Goal: Task Accomplishment & Management: Manage account settings

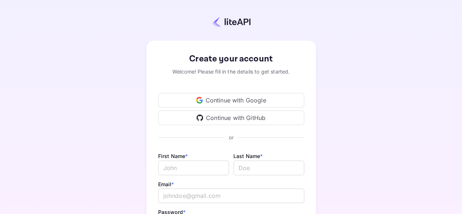
drag, startPoint x: 0, startPoint y: 0, endPoint x: 230, endPoint y: 99, distance: 250.9
click at [230, 99] on div "Continue with Google" at bounding box center [231, 100] width 146 height 15
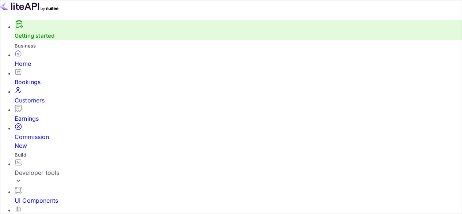
scroll to position [113, 107]
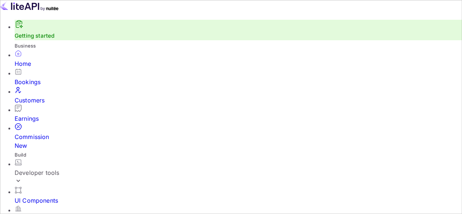
click at [60, 168] on div "Developer tools" at bounding box center [239, 172] width 448 height 9
click at [65, 168] on div "Developer tools" at bounding box center [239, 172] width 448 height 9
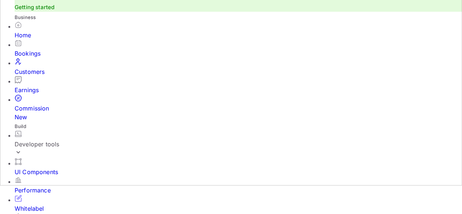
scroll to position [32, 0]
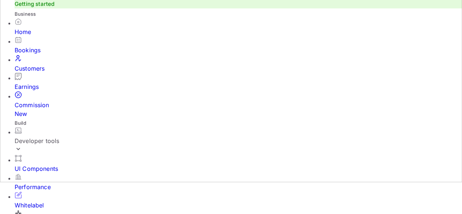
click at [48, 136] on div "Developer tools" at bounding box center [239, 140] width 448 height 9
click at [57, 175] on link "API Keys" at bounding box center [239, 185] width 448 height 20
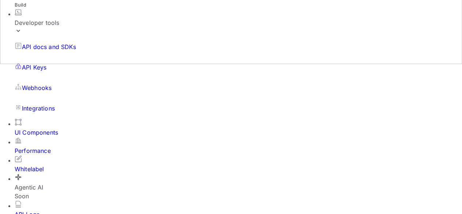
scroll to position [73, 0]
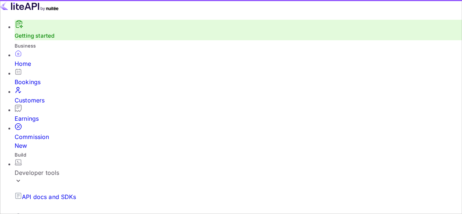
scroll to position [113, 107]
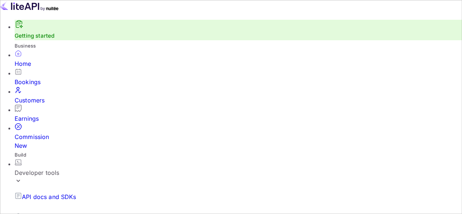
click at [49, 84] on div "Bookings" at bounding box center [239, 82] width 448 height 9
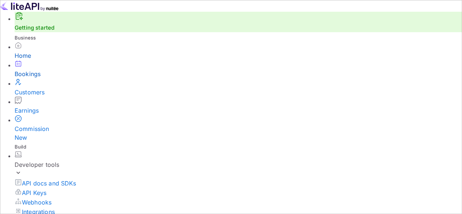
scroll to position [198, 0]
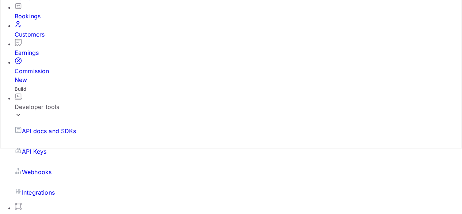
scroll to position [110, 0]
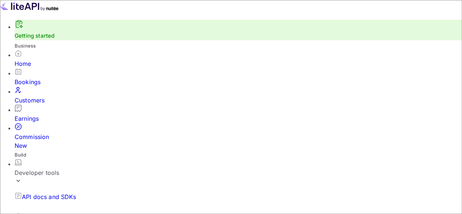
click at [57, 83] on div "Bookings" at bounding box center [239, 82] width 448 height 9
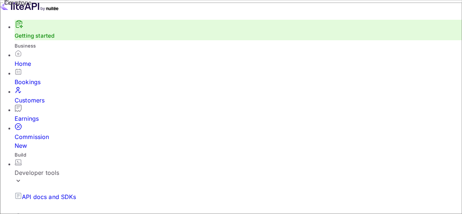
type input "[PERSON_NAME]"
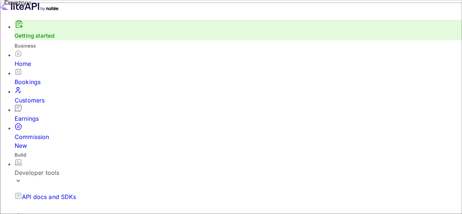
scroll to position [35, 0]
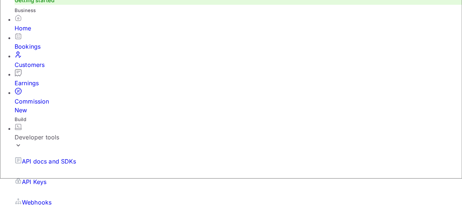
type input "0424809920"
type input "20 Jellicoe Street"
type input "Lakemba"
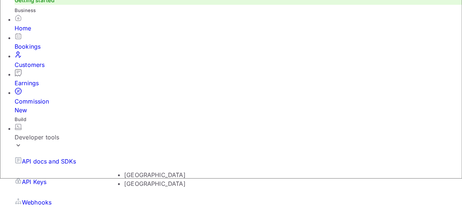
click at [159, 181] on li "[GEOGRAPHIC_DATA]" at bounding box center [197, 183] width 146 height 9
type input "[GEOGRAPHIC_DATA]"
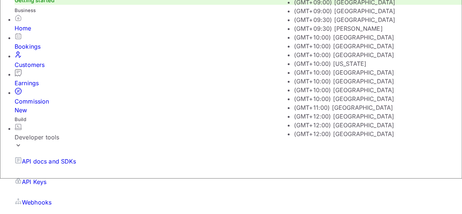
scroll to position [0, 0]
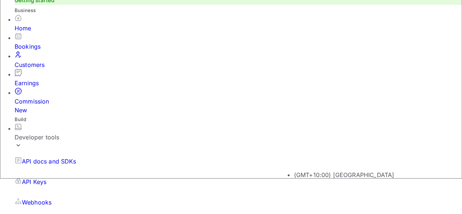
click at [310, 170] on li "(GMT+10:00) [GEOGRAPHIC_DATA]" at bounding box center [367, 174] width 146 height 9
type input "(GMT+10:00) [GEOGRAPHIC_DATA]"
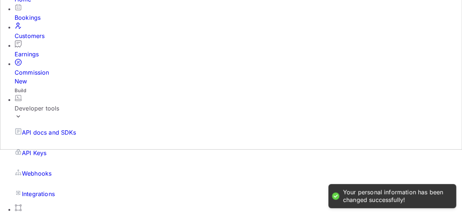
scroll to position [65, 0]
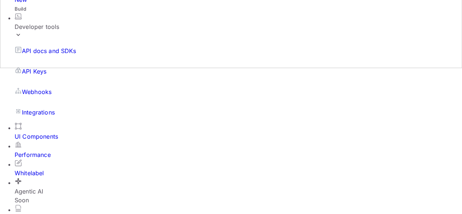
scroll to position [146, 0]
click at [62, 140] on div "UI Components" at bounding box center [239, 136] width 448 height 9
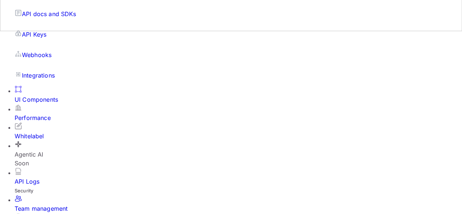
scroll to position [73, 0]
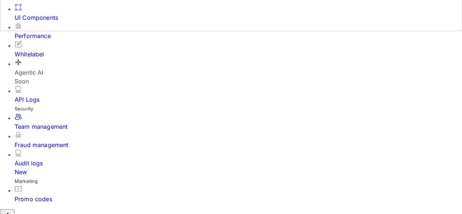
click at [57, 58] on div "Whitelabel" at bounding box center [239, 54] width 448 height 9
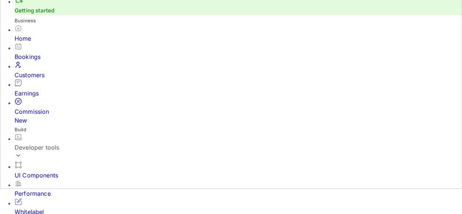
scroll to position [32, 0]
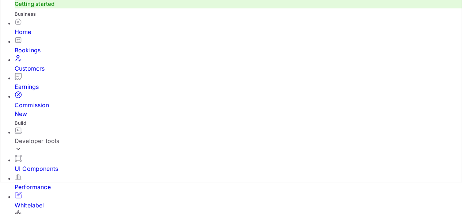
drag, startPoint x: 247, startPoint y: 44, endPoint x: 213, endPoint y: 45, distance: 33.7
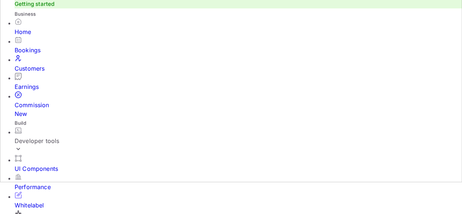
drag, startPoint x: 197, startPoint y: 45, endPoint x: 175, endPoint y: 49, distance: 22.6
copy span "simba-lion"
drag, startPoint x: 213, startPoint y: 45, endPoint x: 175, endPoint y: 47, distance: 38.1
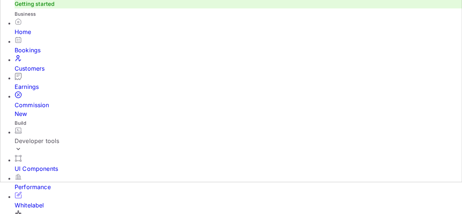
copy span "simba-lion-w02ro"
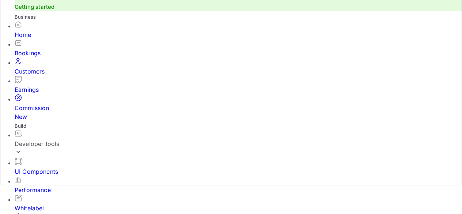
scroll to position [35, 0]
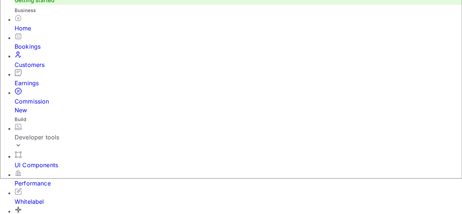
type input "[PERSON_NAME]"
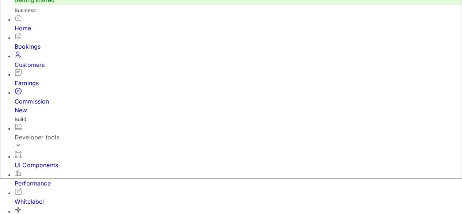
type input "0424809920"
type input "20 Jellicoe Street"
type input "Condell"
click at [177, 188] on li "[GEOGRAPHIC_DATA]" at bounding box center [197, 183] width 146 height 9
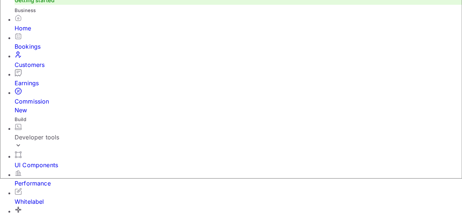
type input "[GEOGRAPHIC_DATA]"
click at [345, 172] on li "(GMT+10:00) [GEOGRAPHIC_DATA]" at bounding box center [367, 174] width 146 height 9
type input "(GMT+10:00) [GEOGRAPHIC_DATA]"
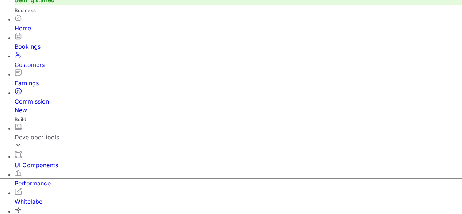
type input "[GEOGRAPHIC_DATA]"
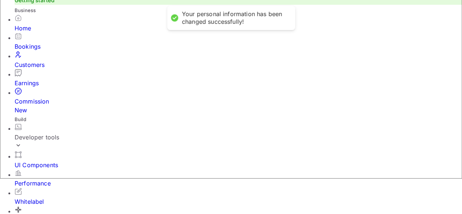
scroll to position [0, 0]
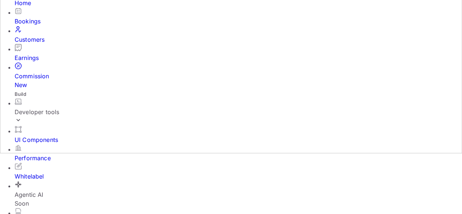
scroll to position [65, 0]
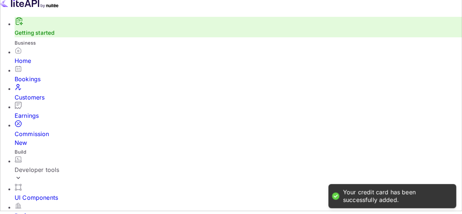
scroll to position [0, 0]
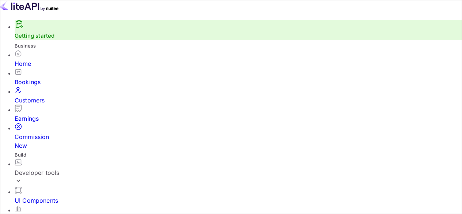
click at [32, 117] on div "Earnings" at bounding box center [239, 118] width 448 height 9
click at [61, 68] on div "Home" at bounding box center [239, 63] width 448 height 9
click at [51, 86] on div "Bookings" at bounding box center [239, 82] width 448 height 9
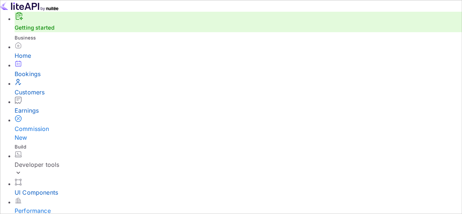
scroll to position [73, 0]
click at [56, 160] on div "Developer tools" at bounding box center [239, 164] width 448 height 9
click at [53, 160] on div "Developer tools" at bounding box center [239, 164] width 448 height 9
click at [52, 188] on div "UI Components" at bounding box center [239, 192] width 448 height 9
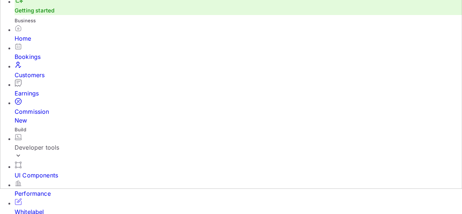
scroll to position [32, 0]
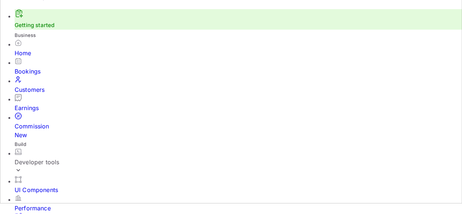
scroll to position [0, 0]
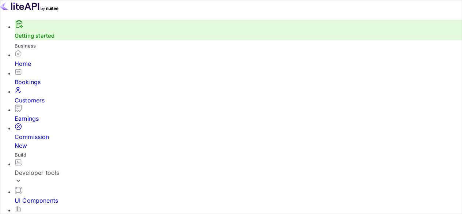
click at [277, 11] on input "Switch to Production mode" at bounding box center [231, 107] width 462 height 214
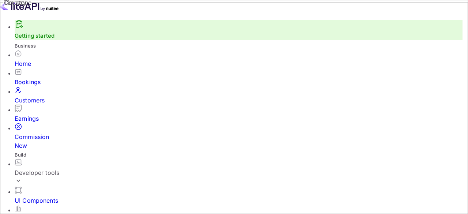
click at [274, 12] on input "Switch to Production mode" at bounding box center [231, 107] width 462 height 214
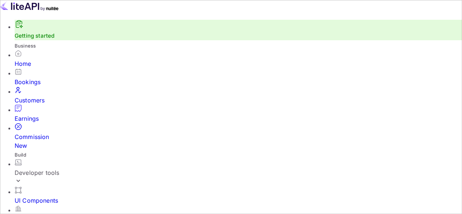
click at [280, 11] on input "Switch to Production mode" at bounding box center [231, 107] width 462 height 214
checkbox input "false"
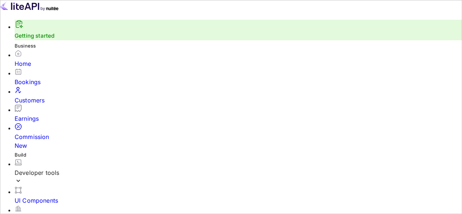
type input "[PERSON_NAME]"
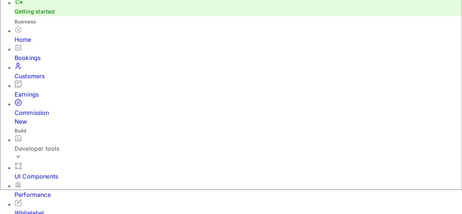
scroll to position [35, 0]
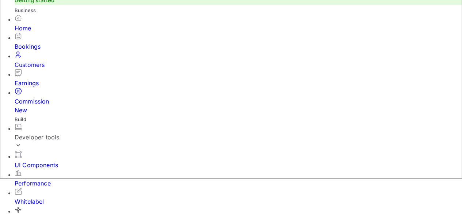
type input "[PERSON_NAME]"
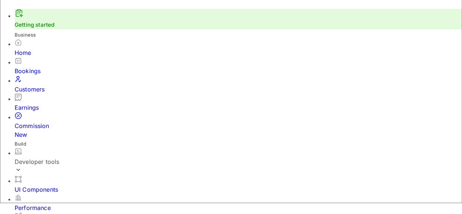
scroll to position [0, 0]
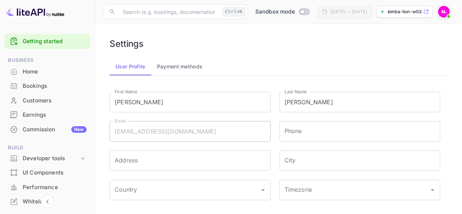
click at [52, 47] on div "Getting started" at bounding box center [47, 41] width 86 height 15
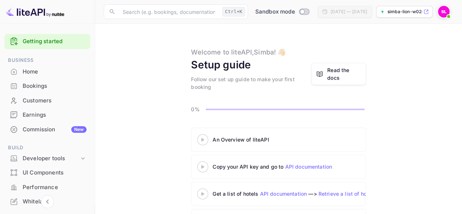
click at [200, 139] on icon at bounding box center [203, 140] width 26 height 4
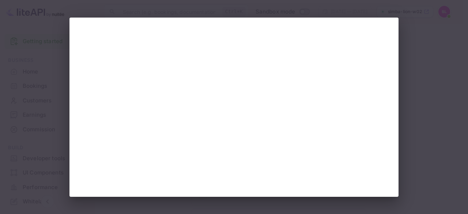
click at [451, 95] on div at bounding box center [234, 107] width 468 height 214
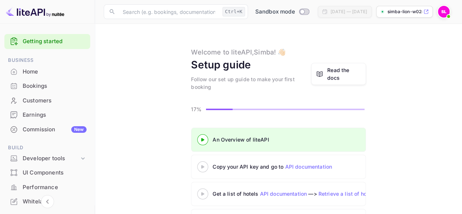
click at [198, 167] on icon at bounding box center [203, 167] width 26 height 4
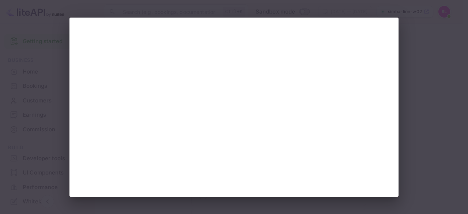
click at [437, 48] on div at bounding box center [234, 107] width 468 height 214
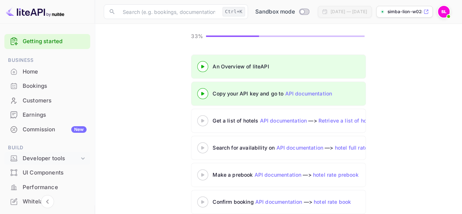
scroll to position [110, 0]
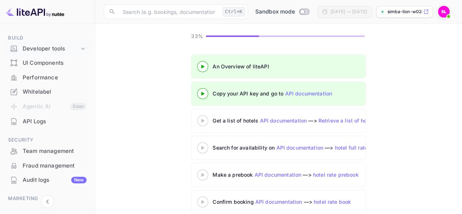
click at [43, 49] on div "Developer tools" at bounding box center [51, 49] width 57 height 8
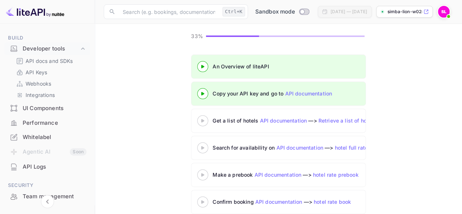
click at [208, 93] on icon at bounding box center [203, 94] width 26 height 4
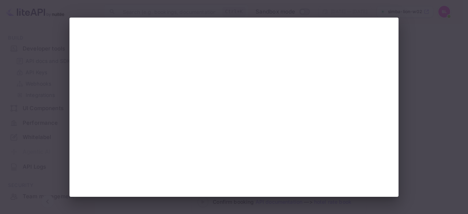
click at [399, 37] on div at bounding box center [234, 107] width 468 height 214
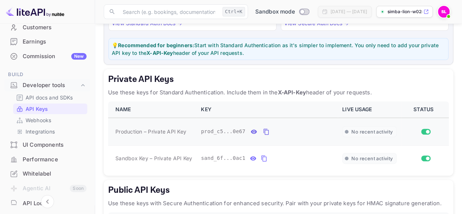
scroll to position [146, 0]
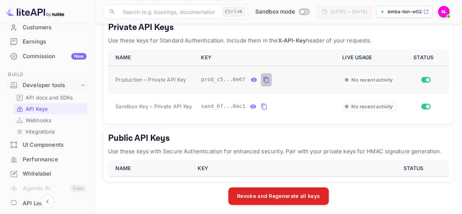
click at [263, 78] on icon "private api keys table" at bounding box center [266, 79] width 7 height 9
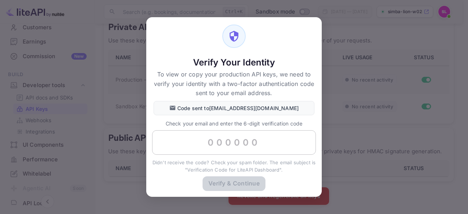
click at [234, 144] on input "text" at bounding box center [234, 142] width 164 height 25
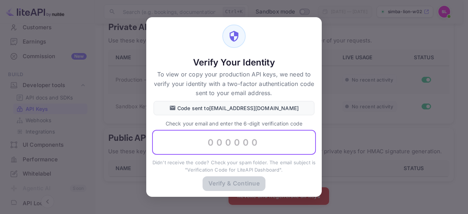
paste input "631756"
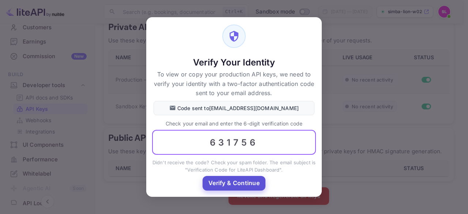
type input "631756"
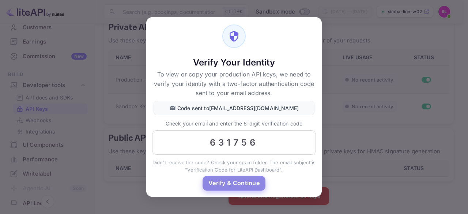
click at [238, 188] on button "Verify & Continue" at bounding box center [234, 183] width 63 height 14
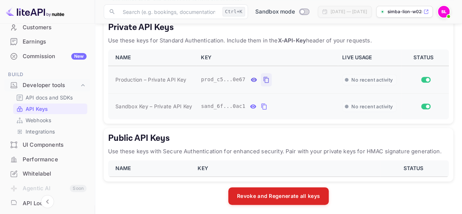
click at [121, 106] on span "Sandbox Key – Private API Key" at bounding box center [154, 106] width 77 height 6
click at [264, 82] on icon "private api keys table" at bounding box center [266, 80] width 5 height 6
drag, startPoint x: 107, startPoint y: 115, endPoint x: 117, endPoint y: 111, distance: 10.7
click at [107, 115] on div "Private API Keys Use these keys for Standard Authentication. Include them in th…" at bounding box center [279, 70] width 350 height 106
click at [263, 104] on icon "private api keys table" at bounding box center [263, 106] width 5 height 6
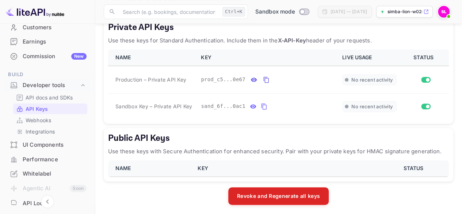
click at [112, 139] on h5 "Public API Keys" at bounding box center [278, 138] width 341 height 12
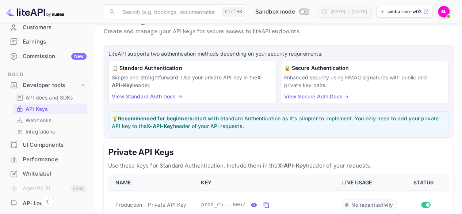
scroll to position [0, 0]
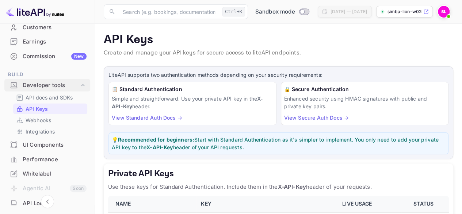
click at [82, 87] on icon at bounding box center [82, 85] width 7 height 7
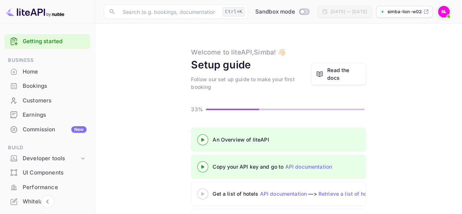
click at [201, 189] on div at bounding box center [203, 193] width 26 height 9
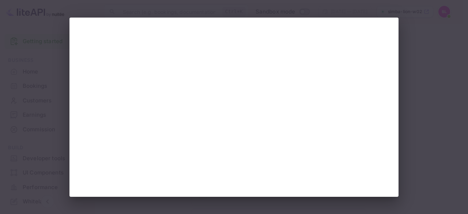
click at [422, 103] on div at bounding box center [234, 107] width 468 height 214
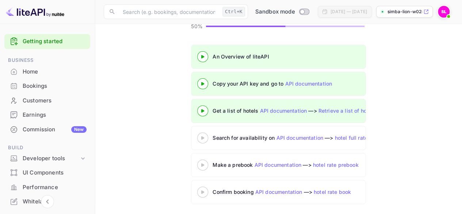
click at [198, 136] on icon at bounding box center [203, 138] width 26 height 4
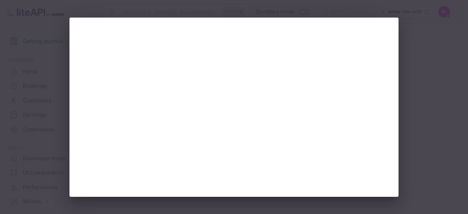
click at [423, 113] on div at bounding box center [234, 107] width 468 height 214
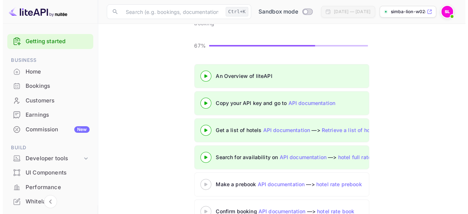
scroll to position [83, 0]
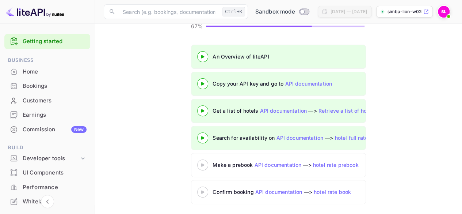
click at [200, 160] on div at bounding box center [203, 164] width 26 height 9
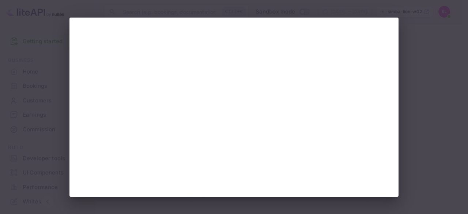
click at [419, 155] on div at bounding box center [234, 107] width 468 height 214
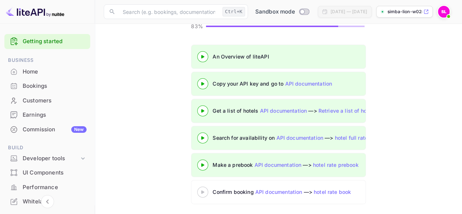
click at [202, 190] on 3 at bounding box center [202, 191] width 3 height 3
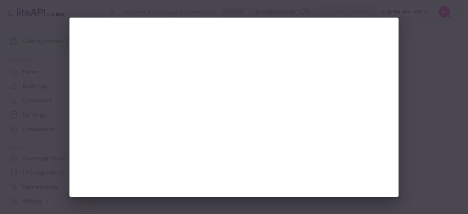
click at [429, 117] on div at bounding box center [234, 107] width 468 height 214
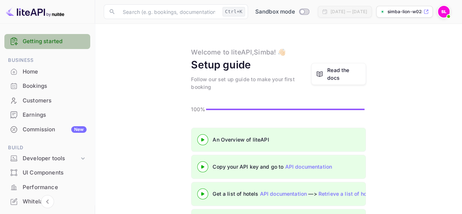
click at [60, 46] on div "Getting started" at bounding box center [47, 41] width 86 height 15
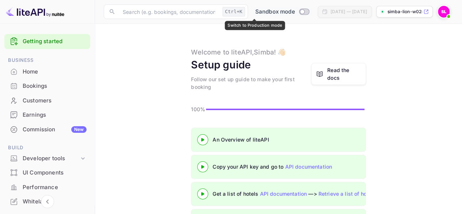
click at [295, 11] on input "Switch to Production mode" at bounding box center [302, 11] width 15 height 5
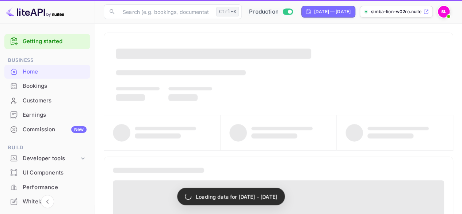
checkbox input "true"
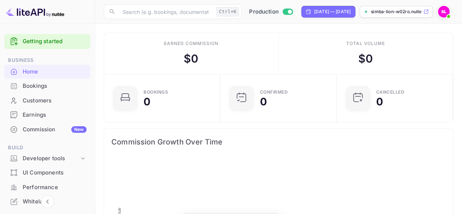
scroll to position [113, 107]
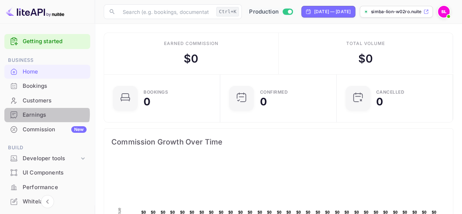
click at [43, 114] on div "Earnings" at bounding box center [55, 115] width 64 height 8
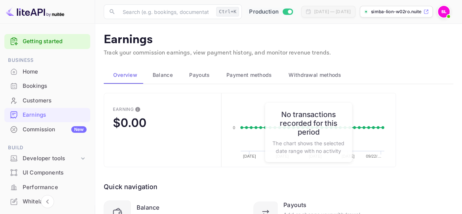
click at [165, 77] on span "Balance" at bounding box center [163, 75] width 20 height 9
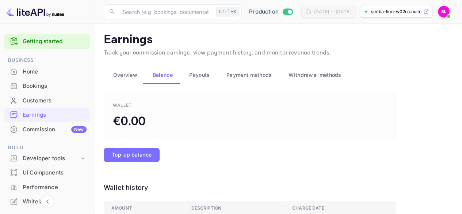
click at [210, 74] on div "Payouts" at bounding box center [199, 75] width 26 height 9
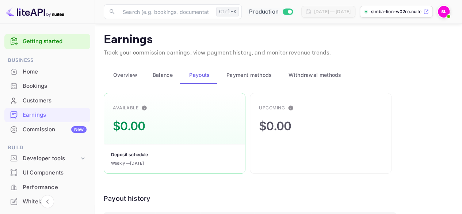
click at [252, 74] on span "Payment methods" at bounding box center [250, 75] width 46 height 9
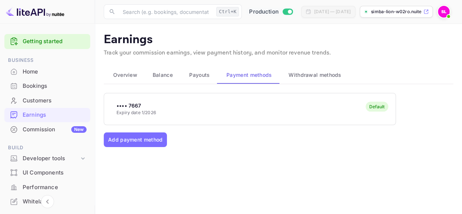
click at [312, 76] on span "Withdrawal methods" at bounding box center [315, 75] width 53 height 9
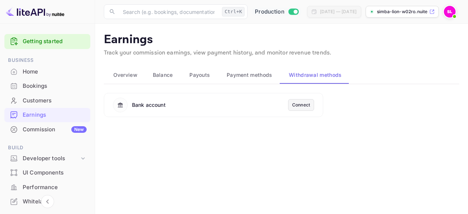
click at [305, 99] on div "Connect" at bounding box center [301, 105] width 26 height 12
click at [307, 104] on div "Connect" at bounding box center [301, 105] width 18 height 7
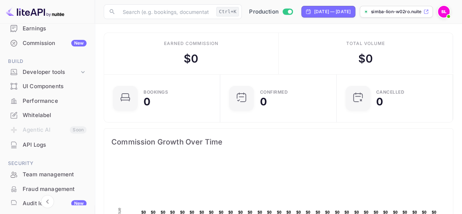
scroll to position [80, 0]
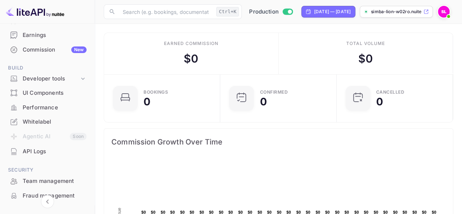
click at [39, 122] on div "Whitelabel" at bounding box center [55, 122] width 64 height 8
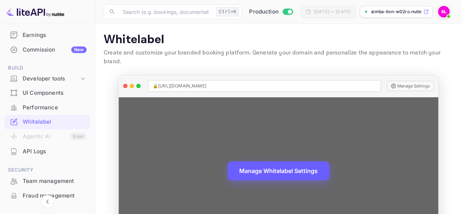
click at [301, 161] on button "Manage Whitelabel Settings" at bounding box center [279, 170] width 102 height 19
click at [186, 83] on span "🔒 [URL][DOMAIN_NAME]" at bounding box center [180, 86] width 54 height 7
click at [207, 83] on span "🔒 [URL][DOMAIN_NAME]" at bounding box center [180, 86] width 54 height 7
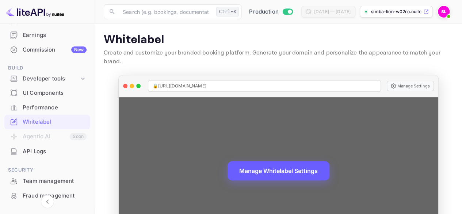
drag, startPoint x: 250, startPoint y: 79, endPoint x: 185, endPoint y: 75, distance: 65.2
click at [185, 80] on div "🔒 [URL][DOMAIN_NAME]" at bounding box center [264, 86] width 233 height 12
click at [185, 83] on span "🔒 [URL][DOMAIN_NAME]" at bounding box center [180, 86] width 54 height 7
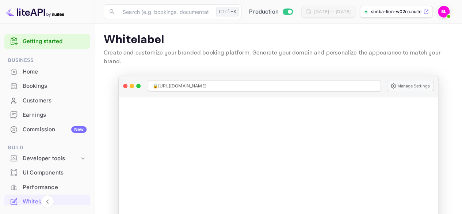
click at [448, 10] on img at bounding box center [444, 12] width 12 height 12
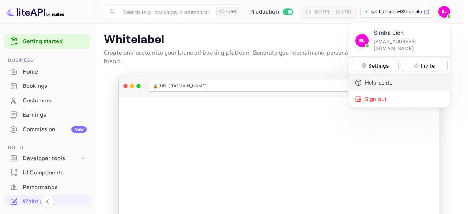
click at [385, 75] on div "Help center" at bounding box center [400, 83] width 102 height 16
click at [168, 14] on div at bounding box center [234, 107] width 468 height 214
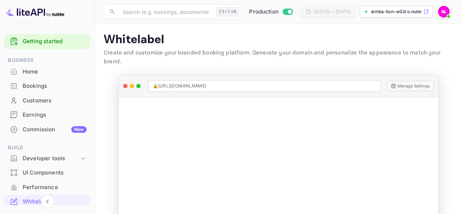
click at [155, 11] on input "text" at bounding box center [165, 11] width 95 height 15
click at [211, 47] on div "Whitelabel Create and customize your branded booking platform. Generate your do…" at bounding box center [279, 51] width 350 height 37
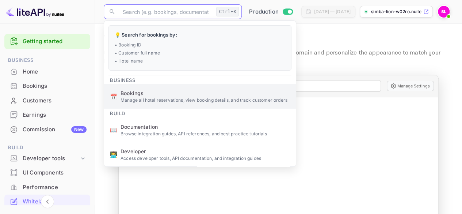
click at [159, 95] on span "Bookings" at bounding box center [206, 93] width 170 height 8
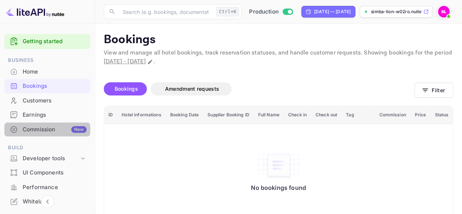
click at [57, 132] on div "Commission New" at bounding box center [55, 129] width 64 height 8
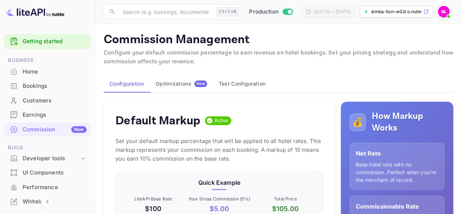
click at [171, 88] on button "Optimizations New" at bounding box center [181, 84] width 63 height 18
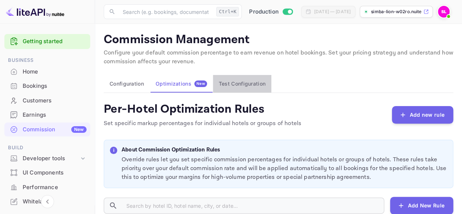
click at [237, 83] on button "Test Configuration" at bounding box center [242, 84] width 58 height 18
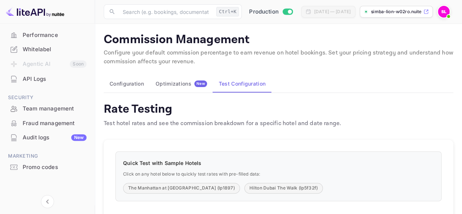
scroll to position [153, 0]
click at [46, 105] on div "Team management" at bounding box center [55, 108] width 64 height 8
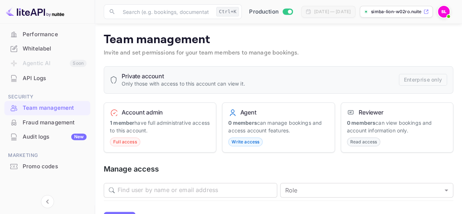
scroll to position [110, 0]
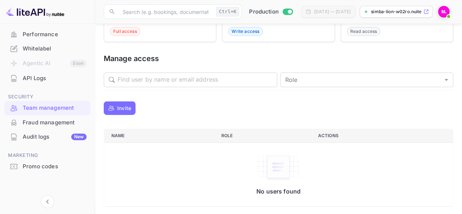
click at [54, 124] on div "Fraud management" at bounding box center [55, 122] width 64 height 8
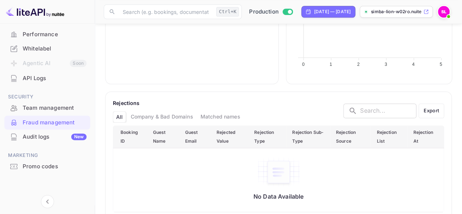
scroll to position [369, 0]
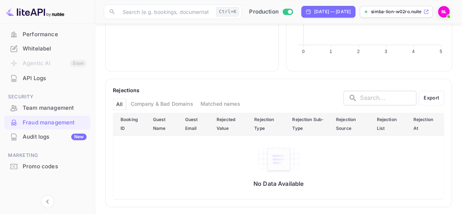
click at [47, 138] on div "Audit logs New" at bounding box center [55, 137] width 64 height 8
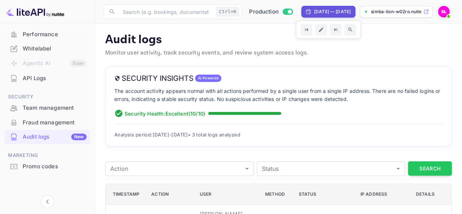
click at [385, 10] on p "simba-lion-w02ro.nuite..." at bounding box center [396, 11] width 51 height 7
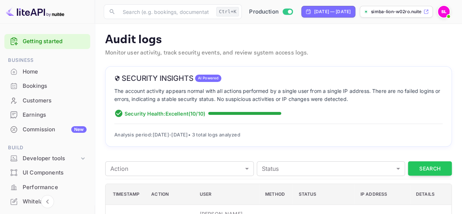
click at [445, 15] on img at bounding box center [444, 12] width 12 height 12
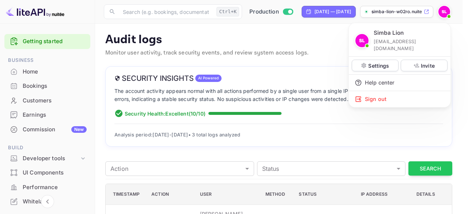
click at [287, 77] on div at bounding box center [234, 107] width 468 height 214
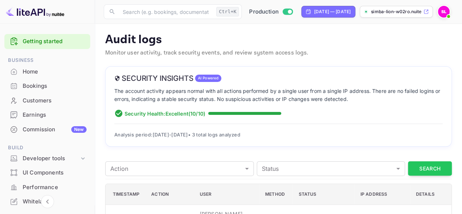
click at [35, 65] on div "Home" at bounding box center [47, 72] width 86 height 14
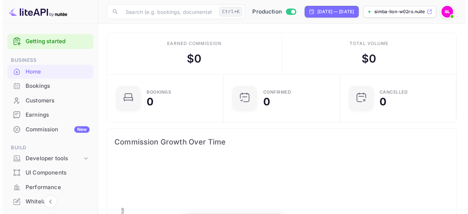
scroll to position [113, 107]
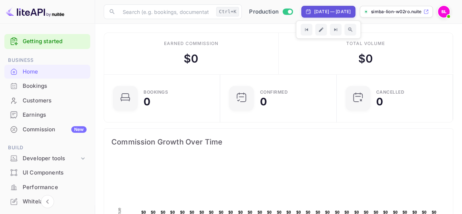
click at [439, 10] on img at bounding box center [444, 12] width 12 height 12
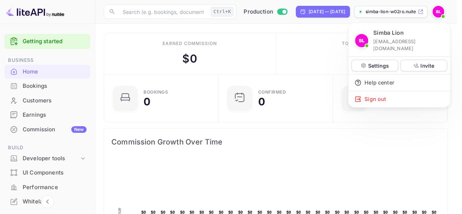
scroll to position [113, 106]
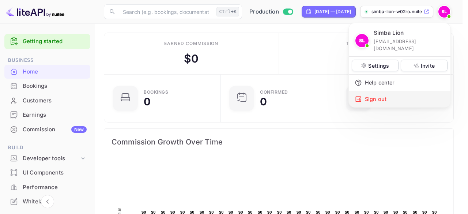
click at [370, 94] on div "Sign out" at bounding box center [400, 99] width 102 height 16
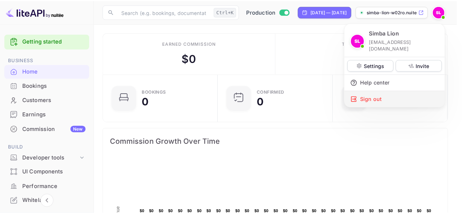
scroll to position [113, 107]
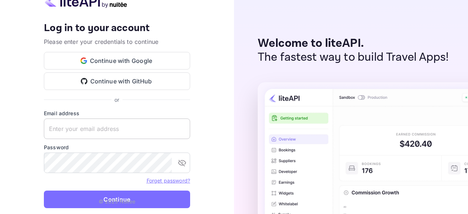
click at [92, 124] on input "text" at bounding box center [117, 128] width 146 height 20
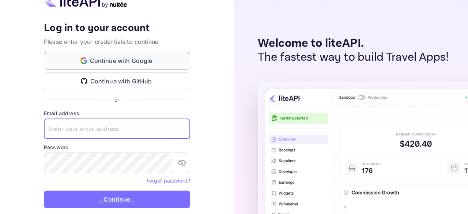
click at [132, 55] on button "Continue with Google" at bounding box center [117, 61] width 146 height 18
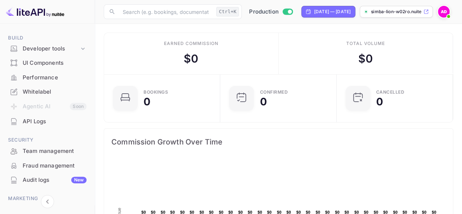
scroll to position [153, 0]
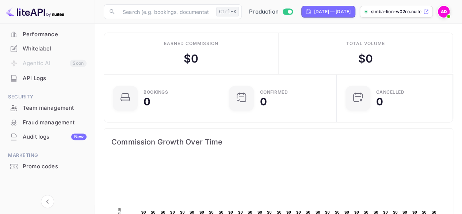
click at [53, 163] on div "Promo codes" at bounding box center [55, 166] width 64 height 8
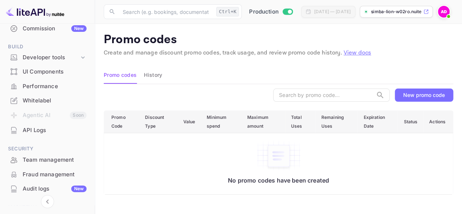
scroll to position [80, 0]
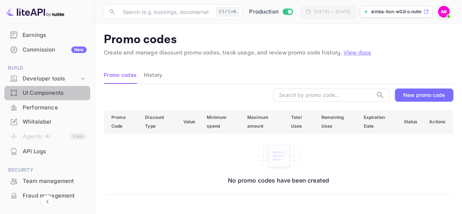
click at [61, 97] on div "UI Components" at bounding box center [47, 93] width 86 height 14
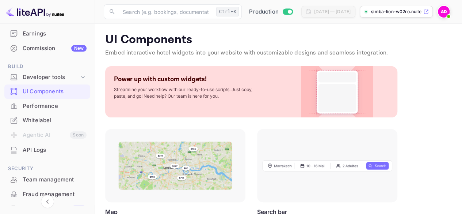
scroll to position [80, 0]
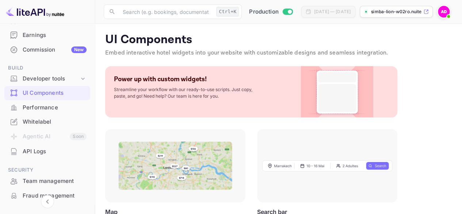
click at [43, 120] on div "Whitelabel" at bounding box center [55, 122] width 64 height 8
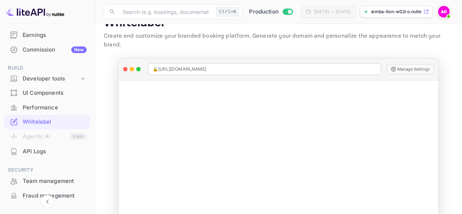
scroll to position [32, 0]
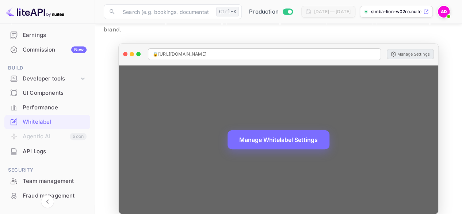
click at [415, 49] on button "Manage Settings" at bounding box center [410, 54] width 47 height 10
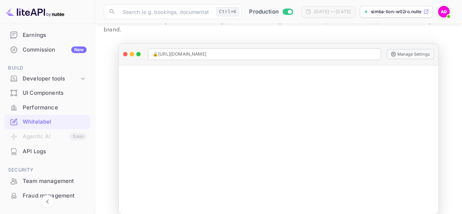
click at [448, 16] on span at bounding box center [448, 16] width 3 height 3
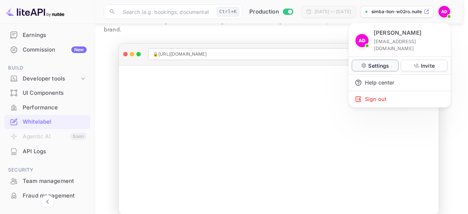
click at [383, 62] on p "Settings" at bounding box center [378, 66] width 21 height 8
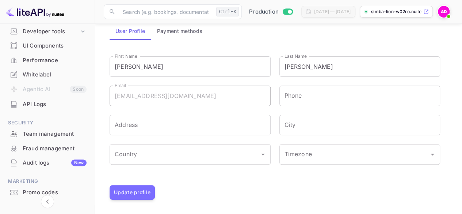
scroll to position [153, 0]
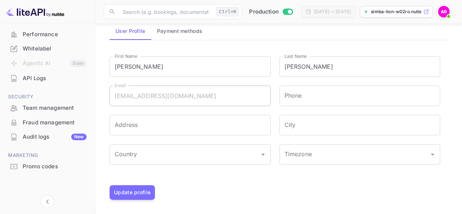
click at [447, 11] on img at bounding box center [444, 12] width 12 height 12
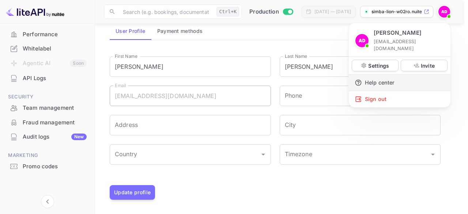
click at [389, 76] on div "Help center" at bounding box center [400, 83] width 102 height 16
click at [468, 52] on div at bounding box center [234, 107] width 468 height 214
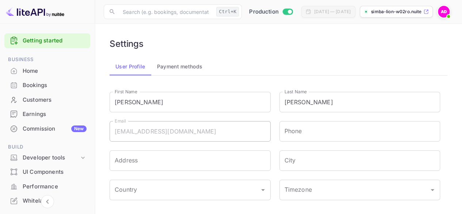
scroll to position [0, 0]
click at [42, 72] on div "Home" at bounding box center [55, 72] width 64 height 8
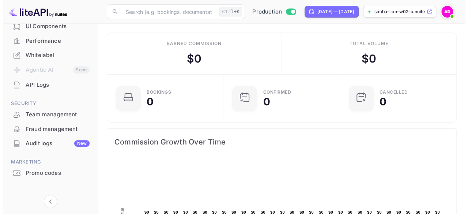
scroll to position [153, 0]
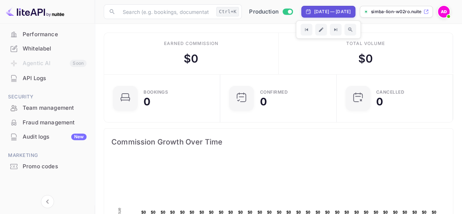
click at [442, 9] on img at bounding box center [444, 12] width 12 height 12
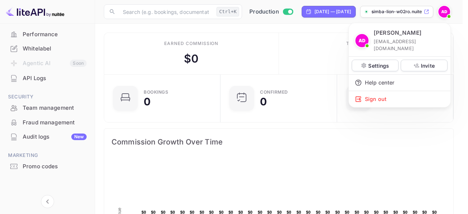
click at [280, 26] on div at bounding box center [234, 107] width 468 height 214
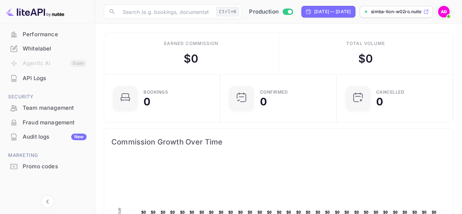
scroll to position [0, 0]
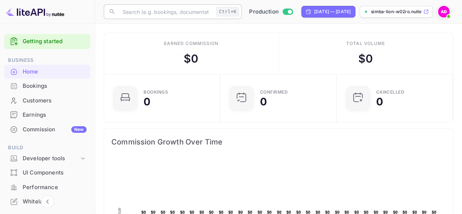
click at [142, 10] on input "text" at bounding box center [165, 11] width 95 height 15
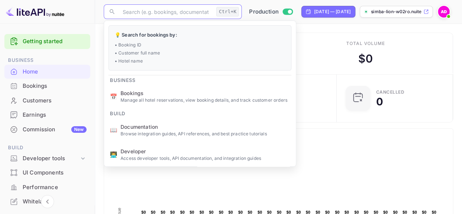
click at [310, 42] on div "Total volume $ 0" at bounding box center [366, 53] width 175 height 41
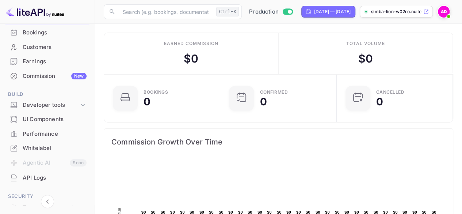
scroll to position [43, 0]
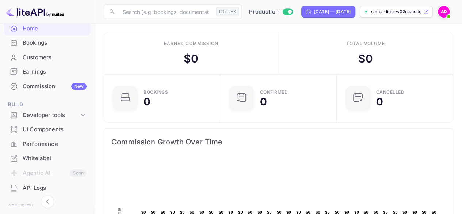
click at [48, 162] on div "Whitelabel" at bounding box center [47, 158] width 86 height 14
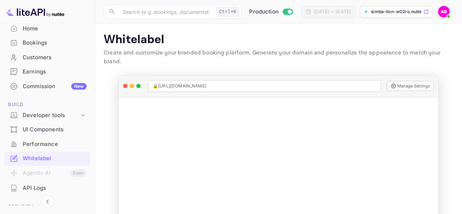
click at [443, 15] on img at bounding box center [444, 12] width 12 height 12
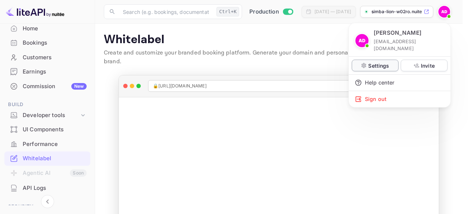
click at [378, 62] on p "Settings" at bounding box center [378, 66] width 21 height 8
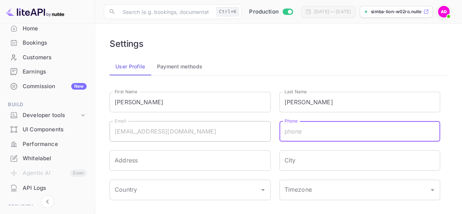
click at [306, 131] on input "Phone" at bounding box center [360, 131] width 161 height 20
type input "0424809920"
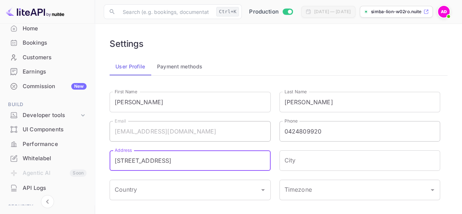
type input "[STREET_ADDRESS]"
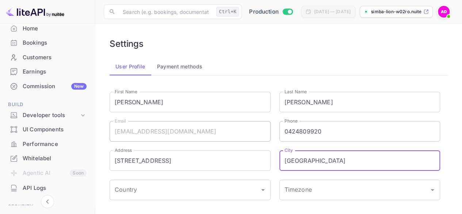
type input "[GEOGRAPHIC_DATA]"
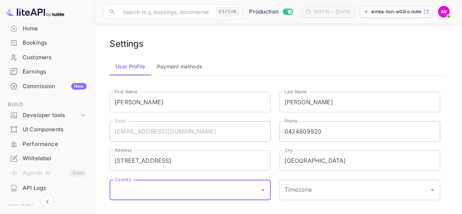
scroll to position [35, 0]
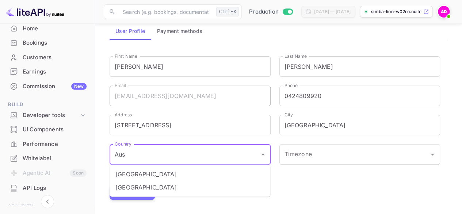
click at [214, 184] on li "[GEOGRAPHIC_DATA]" at bounding box center [190, 187] width 161 height 13
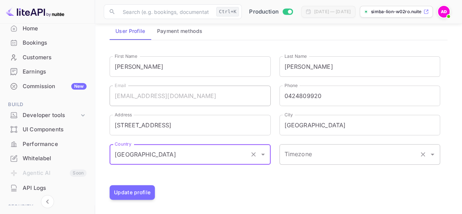
type input "[GEOGRAPHIC_DATA]"
click at [317, 150] on input "Timezone" at bounding box center [350, 154] width 134 height 14
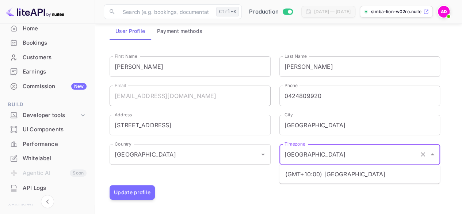
click at [321, 171] on li "(GMT+10:00) [GEOGRAPHIC_DATA]" at bounding box center [360, 173] width 161 height 13
type input "(GMT+10:00) [GEOGRAPHIC_DATA]"
click at [138, 190] on button "Update profile" at bounding box center [132, 192] width 45 height 15
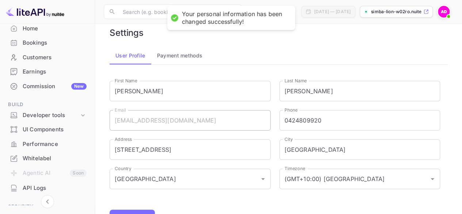
scroll to position [0, 0]
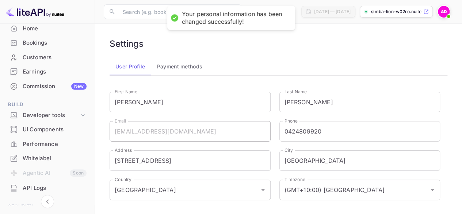
click at [439, 8] on img at bounding box center [444, 12] width 12 height 12
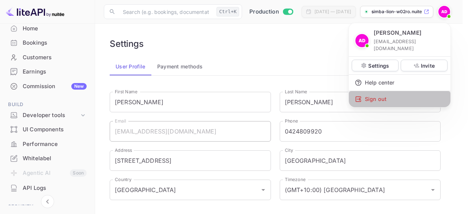
click at [377, 92] on div "Sign out" at bounding box center [400, 99] width 102 height 16
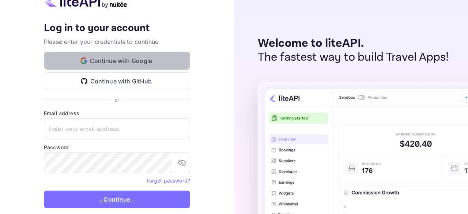
click at [113, 56] on button "Continue with Google" at bounding box center [117, 61] width 146 height 18
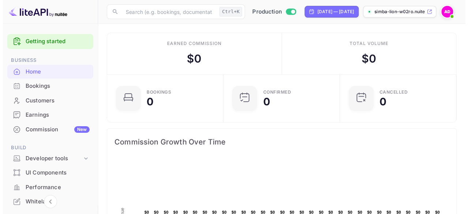
scroll to position [6, 6]
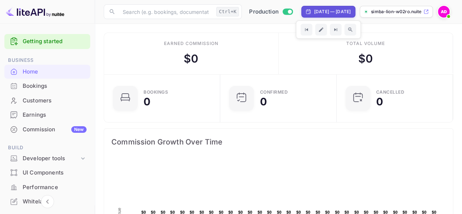
click at [437, 9] on div "Production [DATE] — [DATE] simba-lion-w02ro.nuite..." at bounding box center [349, 11] width 209 height 13
click at [443, 9] on img at bounding box center [444, 12] width 12 height 12
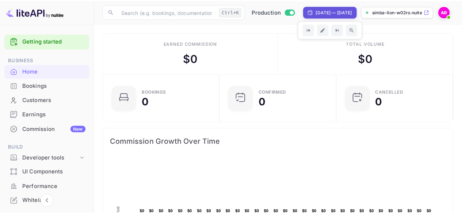
scroll to position [113, 106]
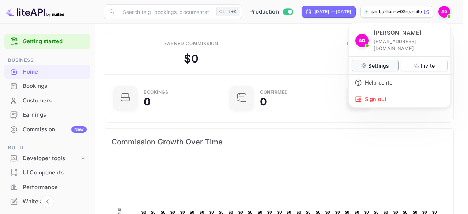
click at [380, 62] on p "Settings" at bounding box center [378, 66] width 21 height 8
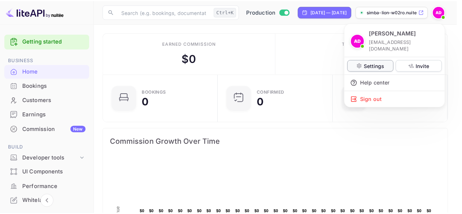
scroll to position [113, 107]
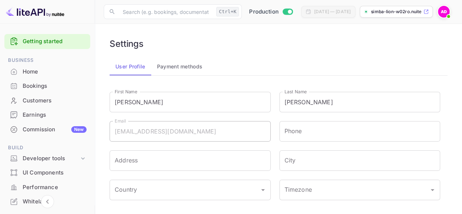
click at [165, 70] on button "Payment methods" at bounding box center [179, 67] width 57 height 18
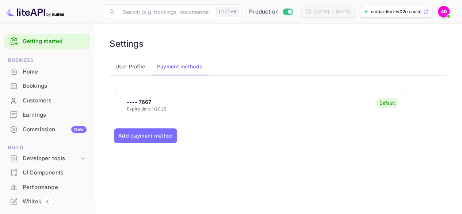
click at [205, 111] on div "•••• 7667 Expiry date 1/2026 Default" at bounding box center [260, 105] width 292 height 29
click at [136, 69] on button "User Profile" at bounding box center [131, 67] width 42 height 18
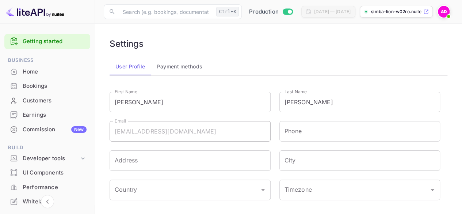
click at [41, 115] on div "Earnings" at bounding box center [55, 115] width 64 height 8
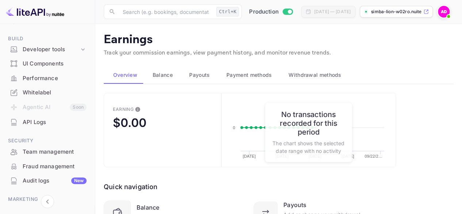
scroll to position [110, 0]
click at [38, 109] on li "Agentic AI Soon" at bounding box center [47, 106] width 86 height 15
click at [37, 109] on li "Agentic AI Soon" at bounding box center [47, 106] width 86 height 15
click at [36, 109] on li "Agentic AI Soon" at bounding box center [47, 106] width 86 height 15
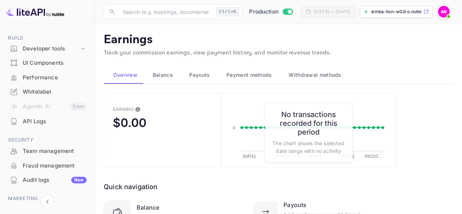
click at [39, 112] on li "Agentic AI Soon" at bounding box center [47, 106] width 86 height 15
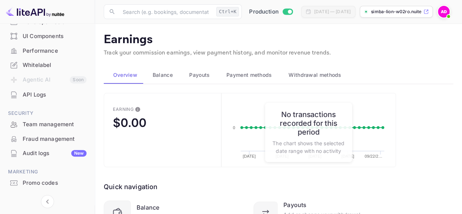
scroll to position [153, 0]
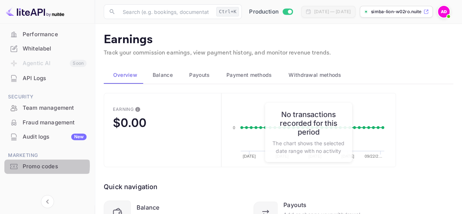
click at [43, 166] on div "Promo codes" at bounding box center [55, 166] width 64 height 8
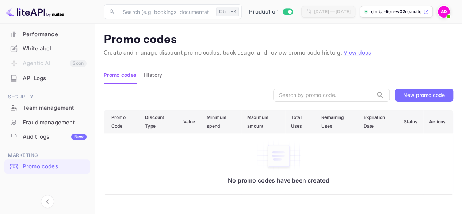
click at [437, 97] on div "New promo code" at bounding box center [425, 95] width 42 height 6
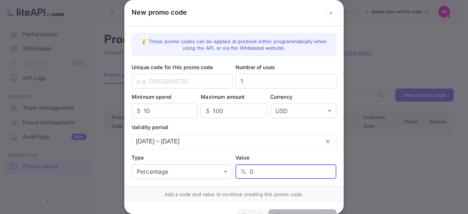
click at [270, 167] on input "0" at bounding box center [293, 171] width 87 height 15
click at [247, 209] on div "Cancel" at bounding box center [251, 215] width 29 height 13
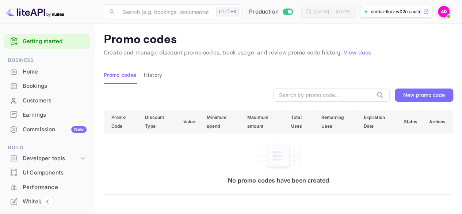
click at [59, 65] on div "Home" at bounding box center [47, 72] width 86 height 14
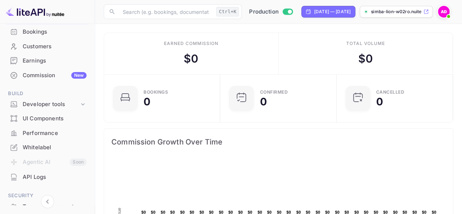
scroll to position [43, 0]
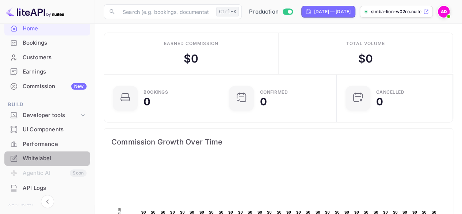
click at [45, 155] on div "Whitelabel" at bounding box center [55, 158] width 64 height 8
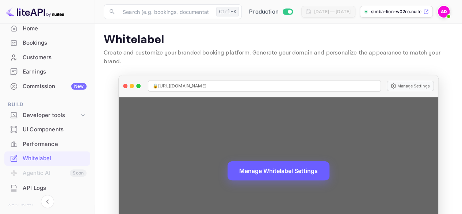
click at [290, 163] on button "Manage Whitelabel Settings" at bounding box center [279, 170] width 102 height 19
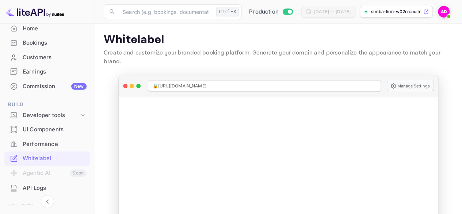
click at [442, 10] on img at bounding box center [444, 12] width 12 height 12
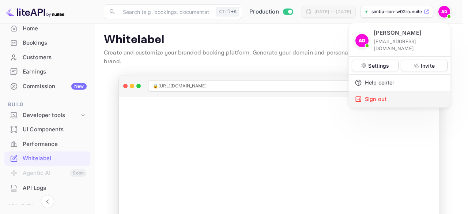
click at [387, 91] on div "Sign out" at bounding box center [400, 99] width 102 height 16
